Goal: Transaction & Acquisition: Subscribe to service/newsletter

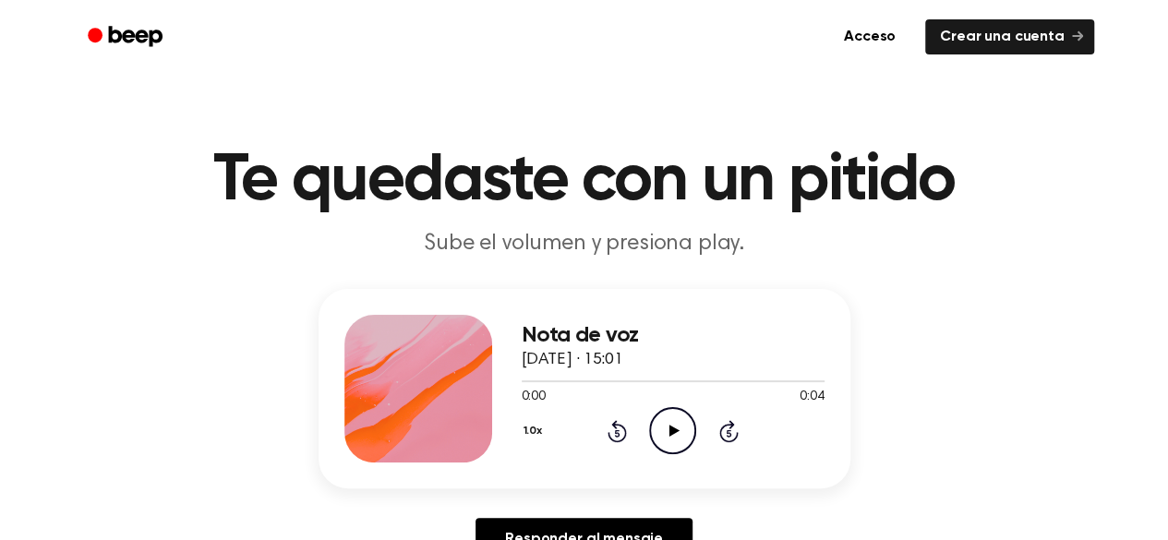
click at [671, 429] on icon at bounding box center [674, 431] width 10 height 12
click at [674, 429] on icon at bounding box center [674, 431] width 10 height 12
click at [680, 423] on icon "Play Audio" at bounding box center [672, 430] width 47 height 47
drag, startPoint x: 657, startPoint y: 418, endPoint x: 717, endPoint y: 479, distance: 85.5
click at [717, 479] on div "Nota de voz 3 de octubre de 2025 · 15:01 0:04 0:04 Su navegador no soporta el e…" at bounding box center [585, 388] width 532 height 199
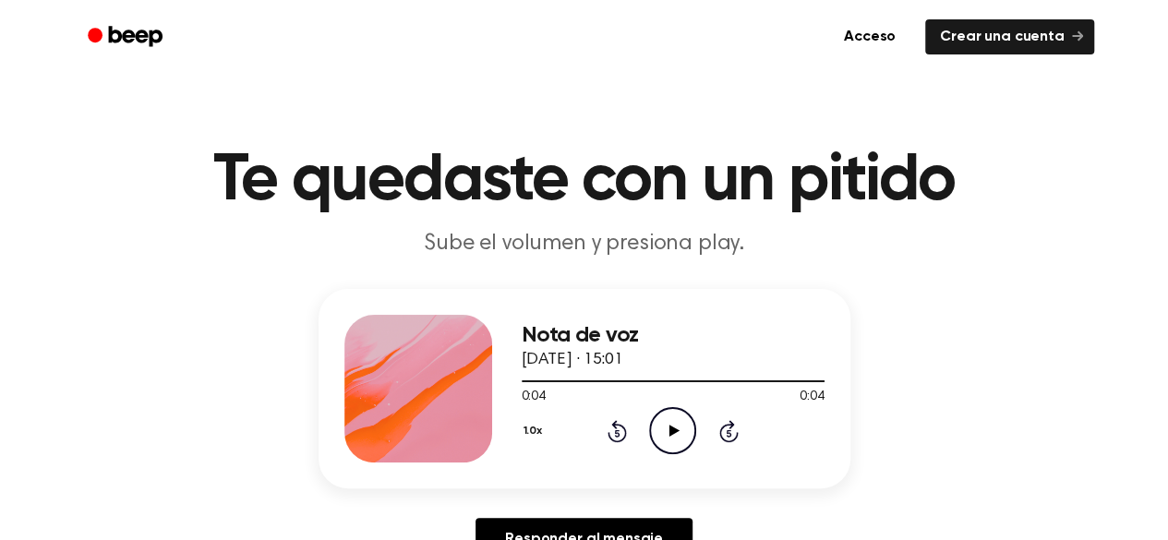
click at [669, 432] on icon at bounding box center [674, 431] width 10 height 12
click at [662, 439] on icon "Play Audio" at bounding box center [672, 430] width 47 height 47
click at [665, 439] on icon "Play Audio" at bounding box center [672, 430] width 47 height 47
click at [667, 431] on icon "Play Audio" at bounding box center [672, 430] width 47 height 47
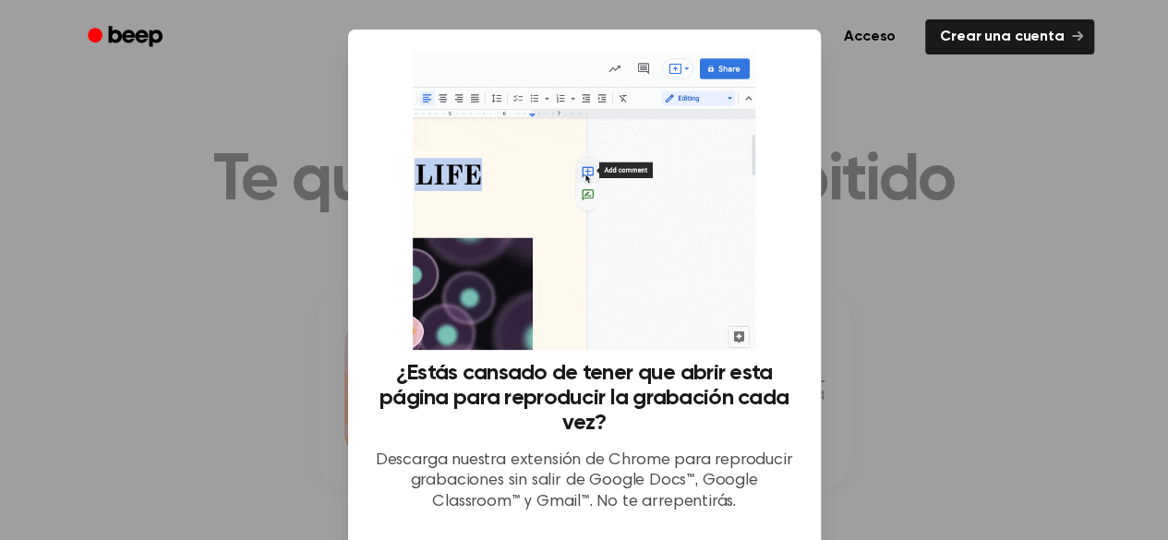
click at [1062, 339] on div at bounding box center [584, 270] width 1168 height 540
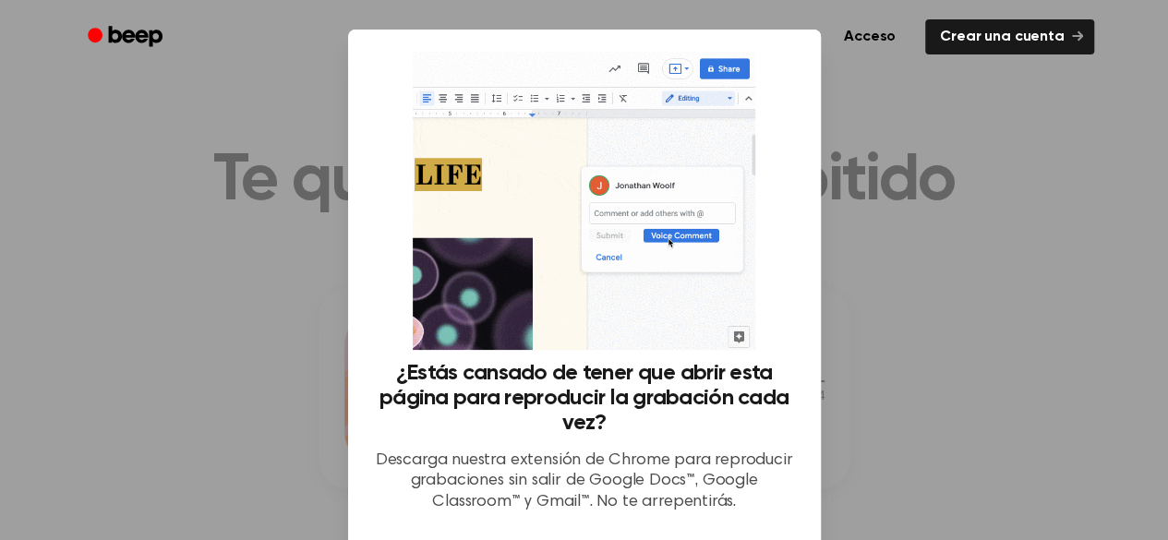
click at [973, 214] on div at bounding box center [584, 270] width 1168 height 540
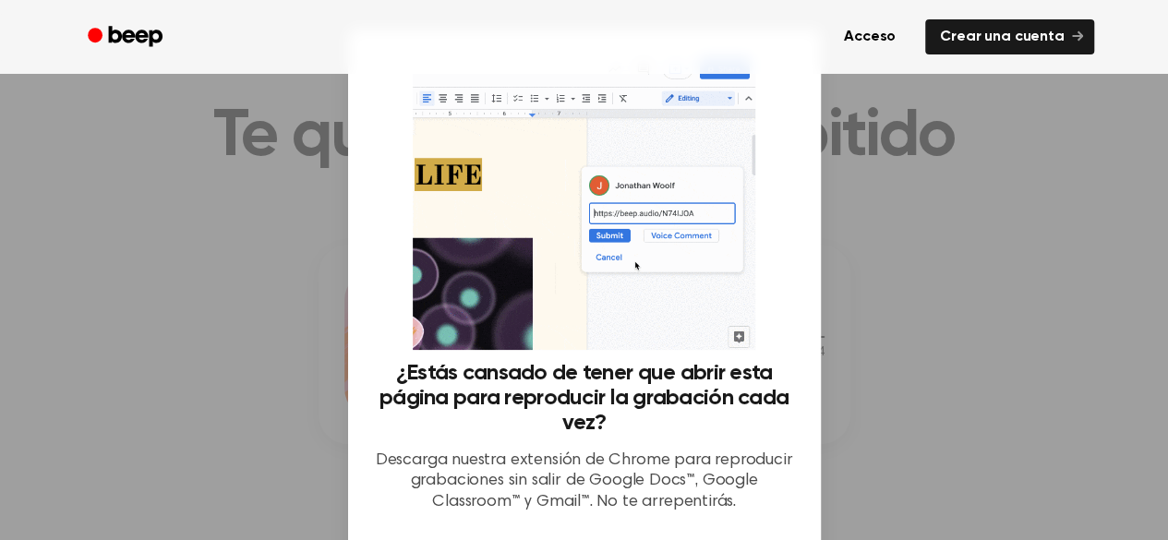
scroll to position [41, 0]
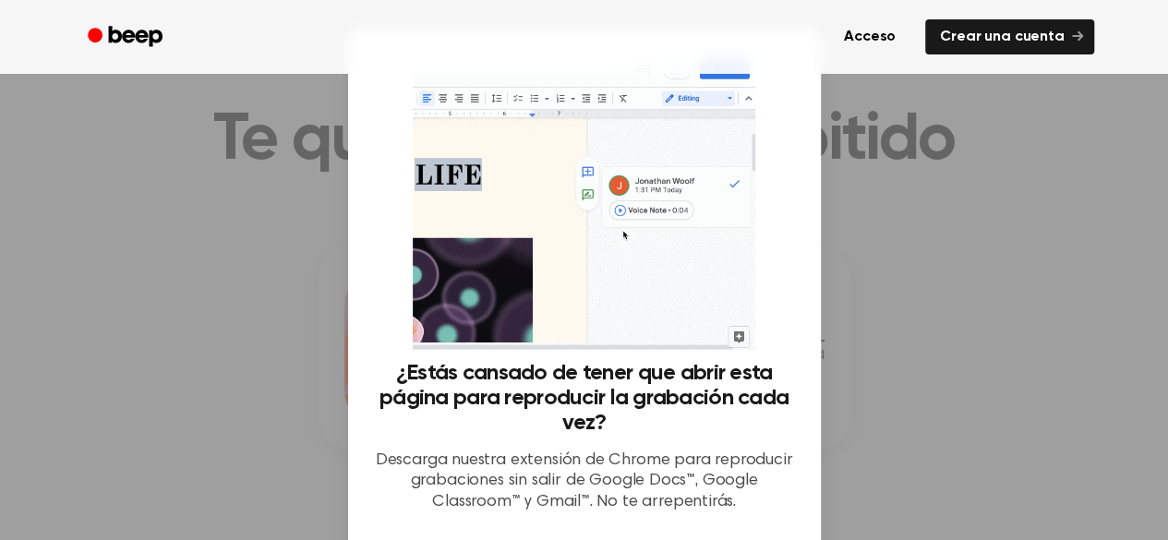
click at [659, 311] on img at bounding box center [584, 201] width 343 height 298
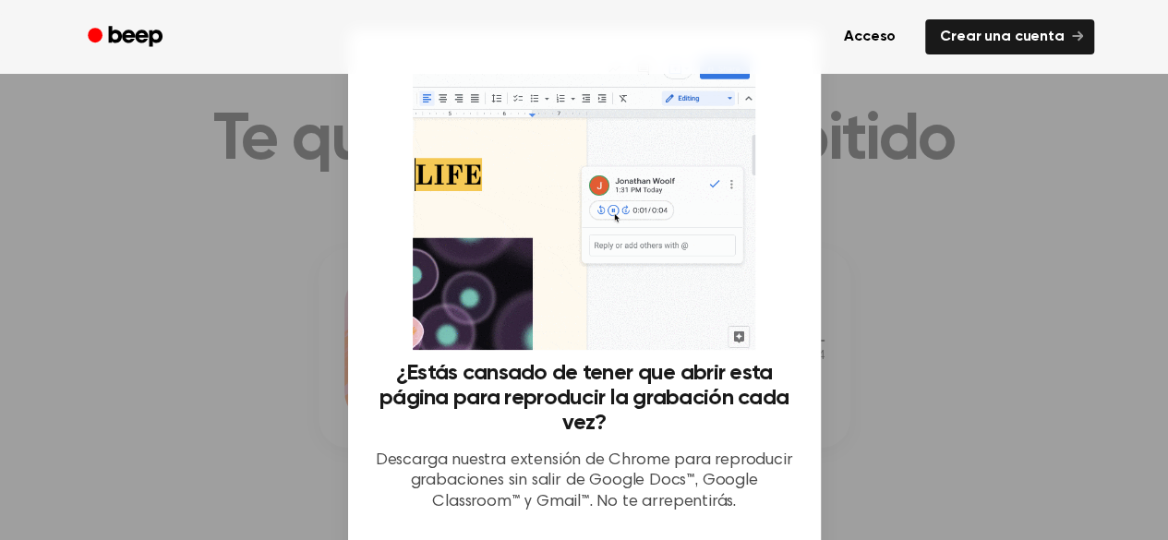
click at [824, 450] on div at bounding box center [584, 270] width 1168 height 540
click at [838, 453] on div at bounding box center [584, 270] width 1168 height 540
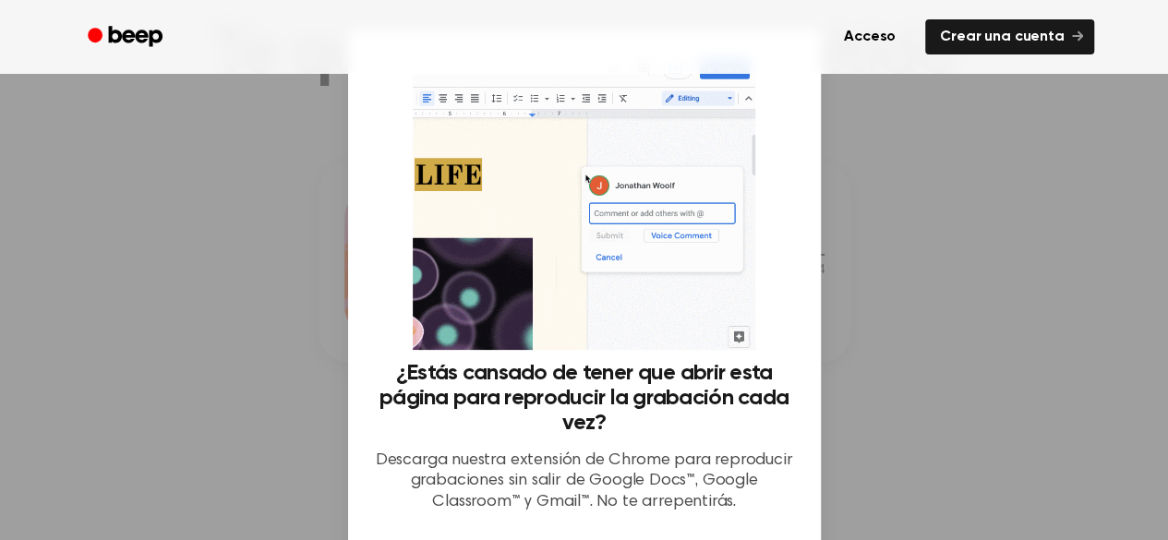
scroll to position [138, 0]
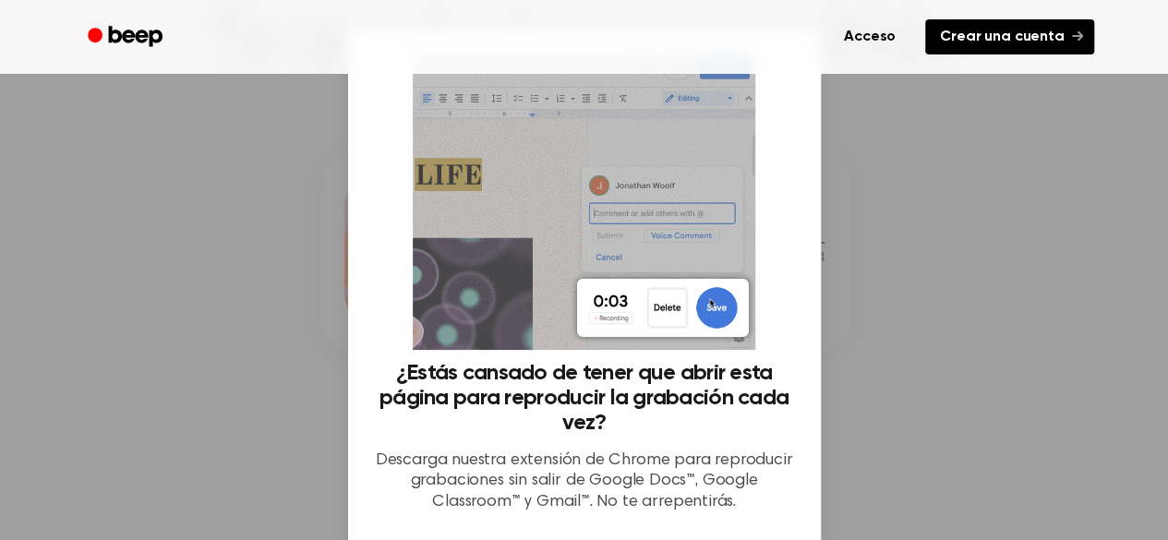
click at [1016, 36] on font "Crear una cuenta" at bounding box center [1002, 37] width 124 height 15
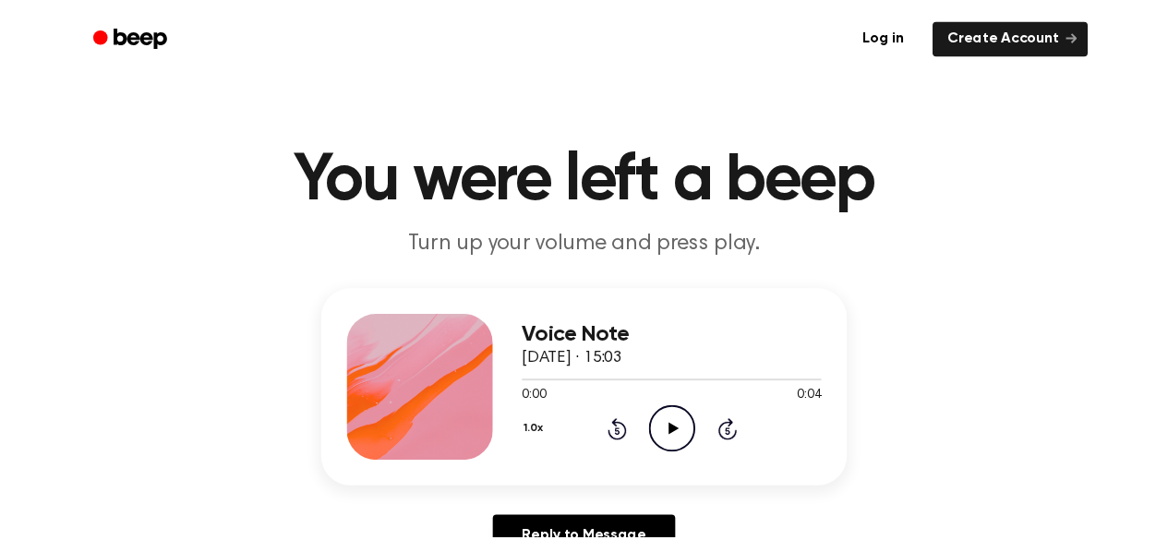
scroll to position [138, 0]
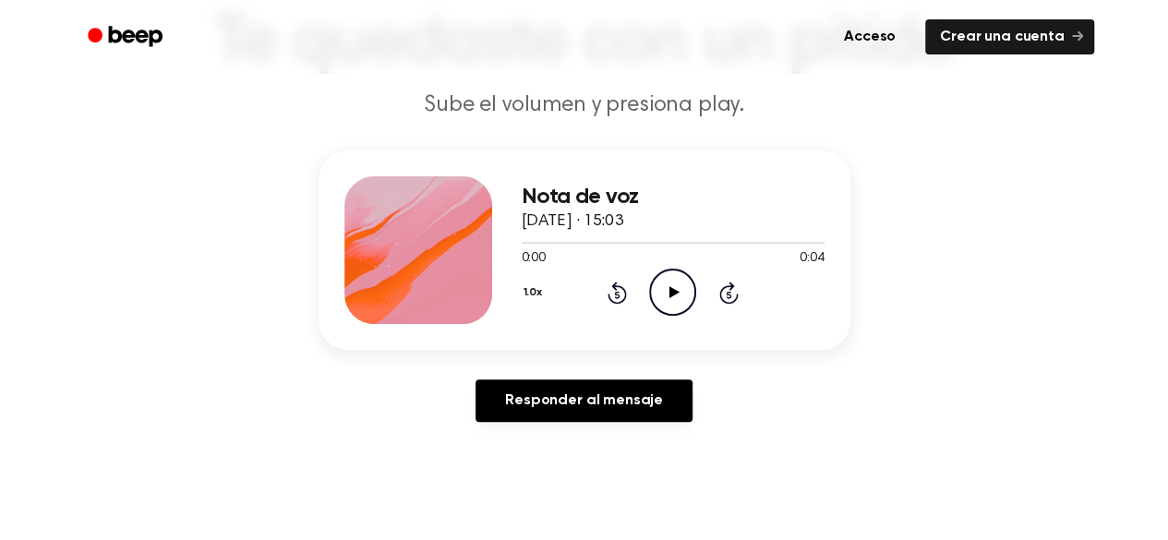
click at [665, 290] on icon "Play Audio" at bounding box center [672, 292] width 47 height 47
